Goal: Find specific page/section: Find specific page/section

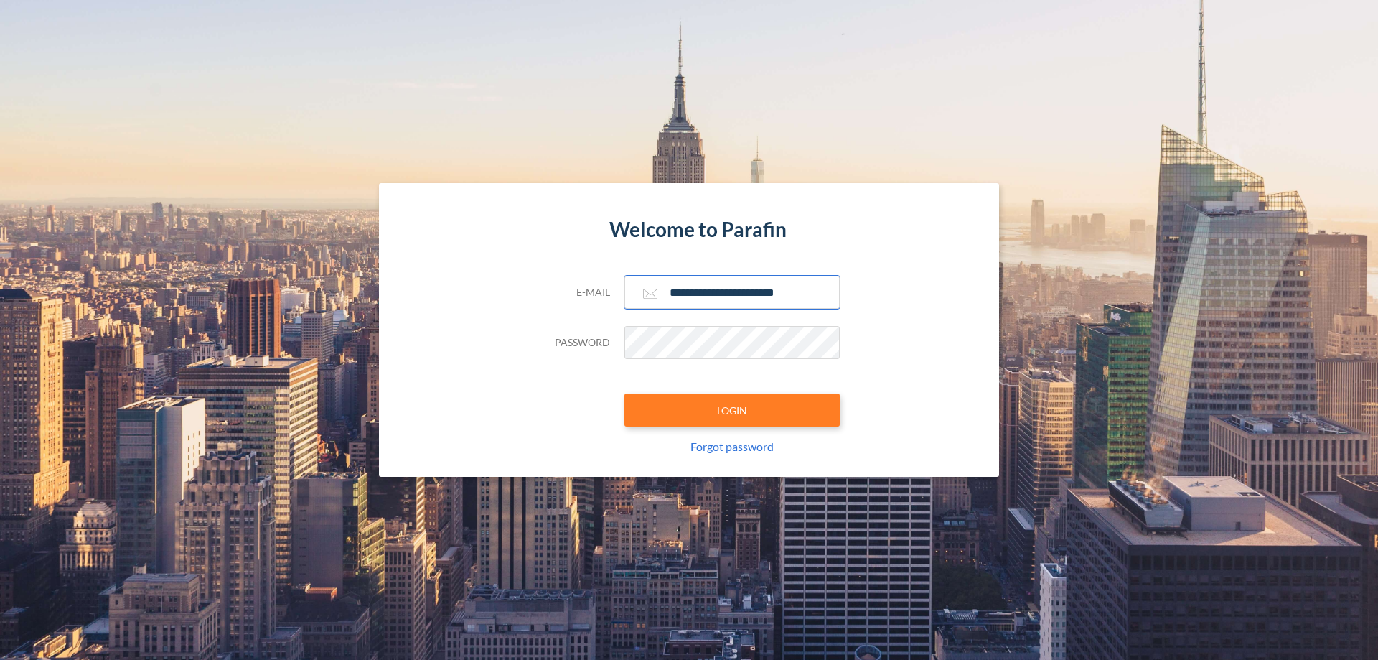
type input "**********"
click at [732, 410] on button "LOGIN" at bounding box center [731, 409] width 215 height 33
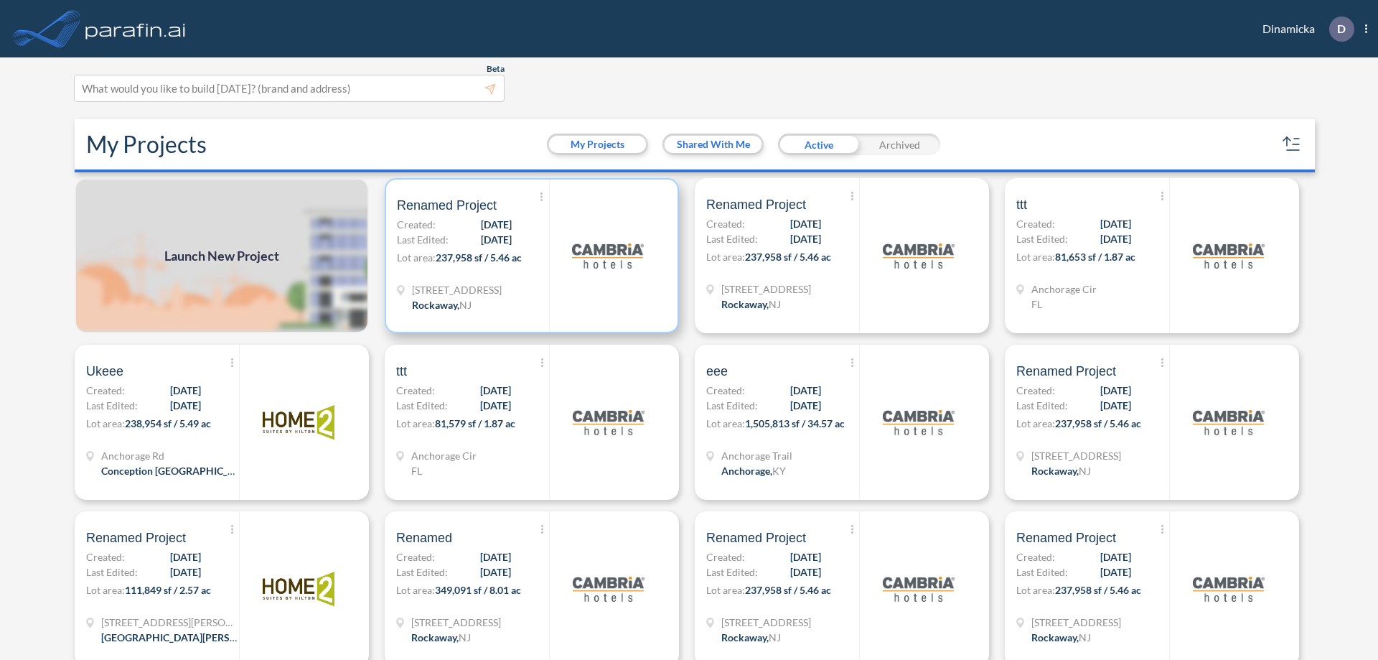
scroll to position [4, 0]
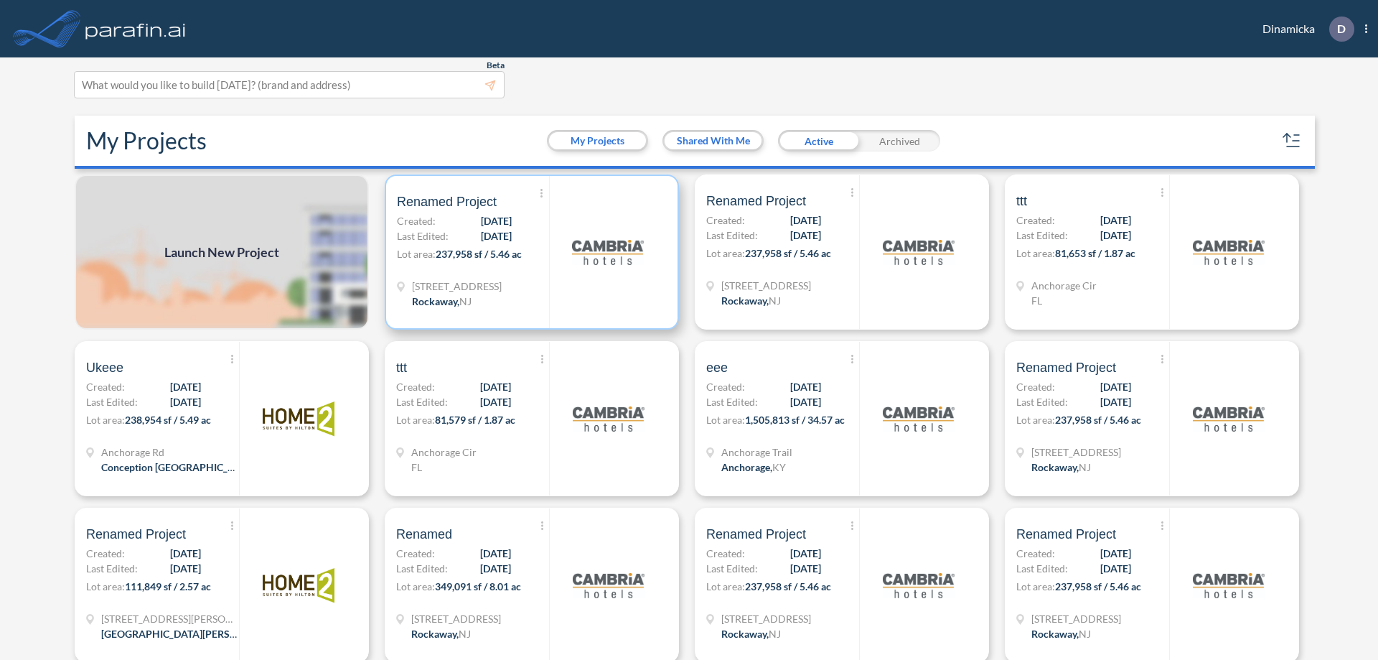
click at [529, 252] on p "Lot area: 237,958 sf / 5.46 ac" at bounding box center [473, 256] width 152 height 21
